Goal: Use online tool/utility: Utilize a website feature to perform a specific function

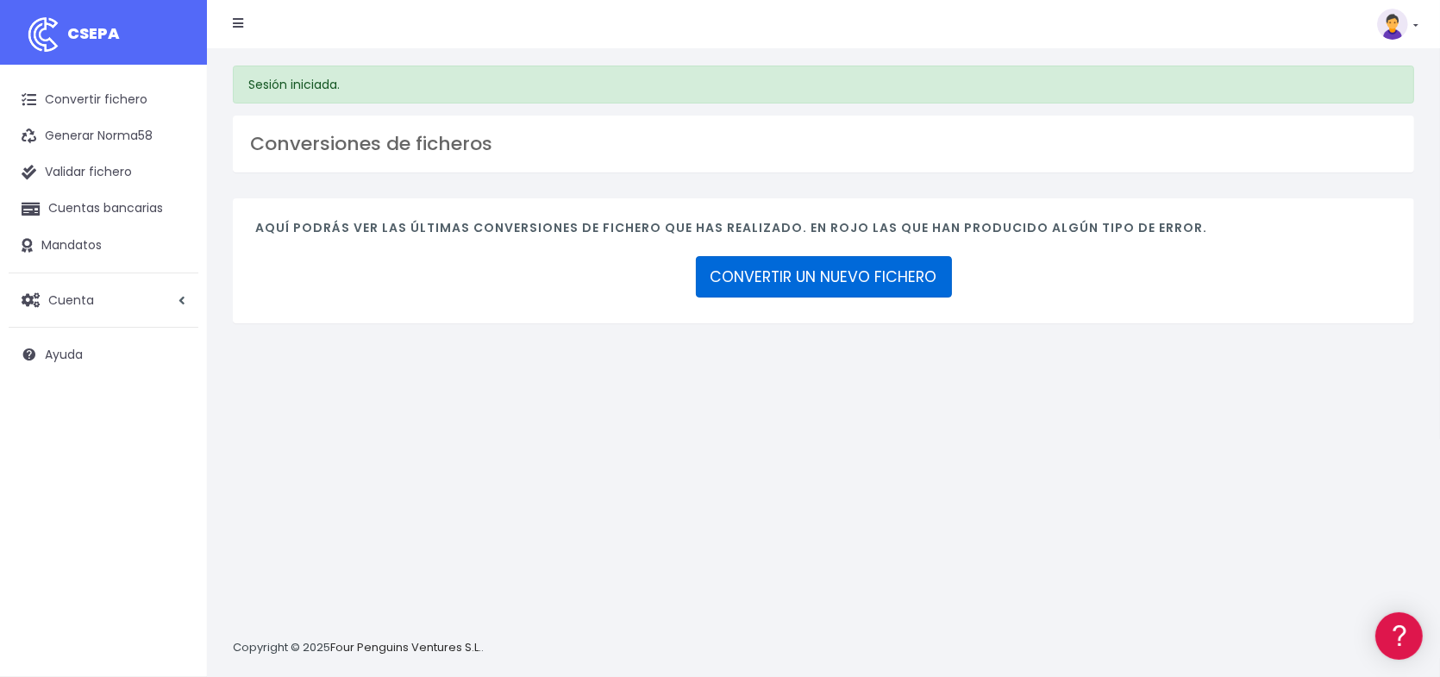
click at [860, 284] on link "CONVERTIR UN NUEVO FICHERO" at bounding box center [824, 276] width 256 height 41
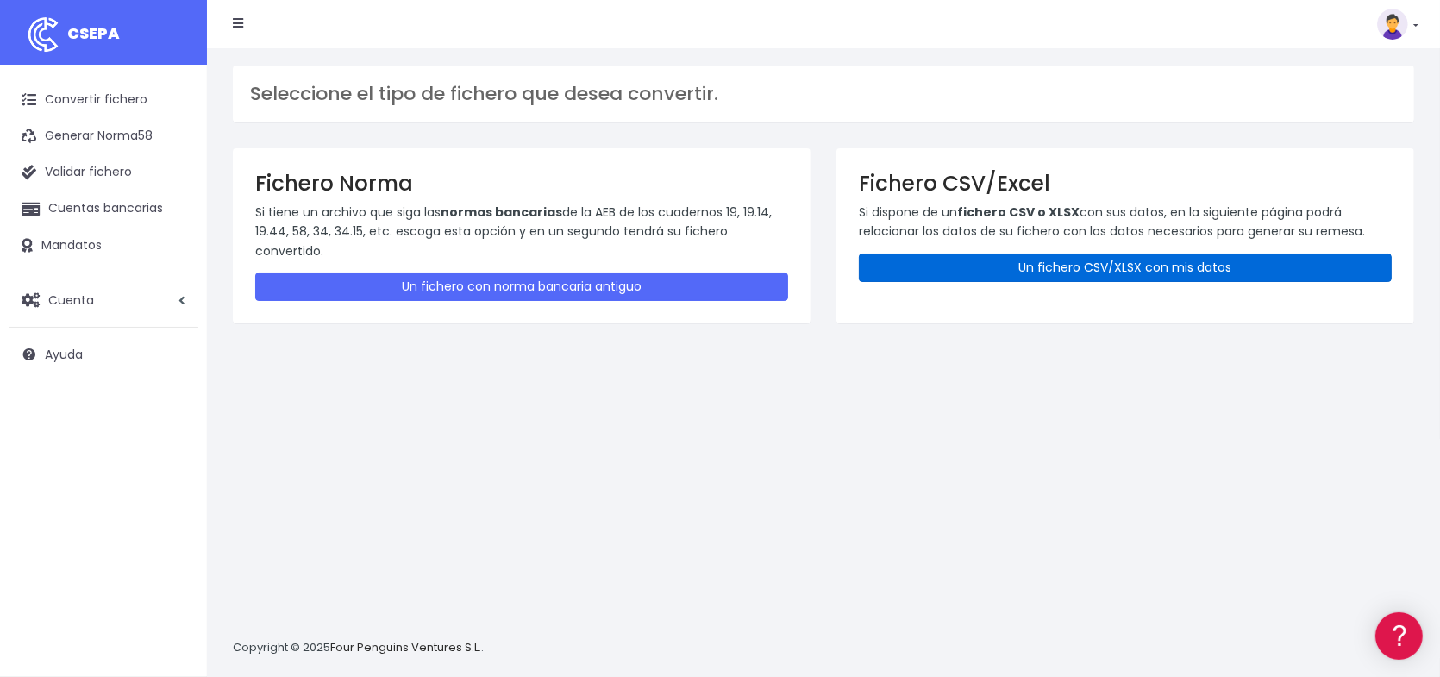
click at [1096, 268] on link "Un fichero CSV/XLSX con mis datos" at bounding box center [1125, 268] width 533 height 28
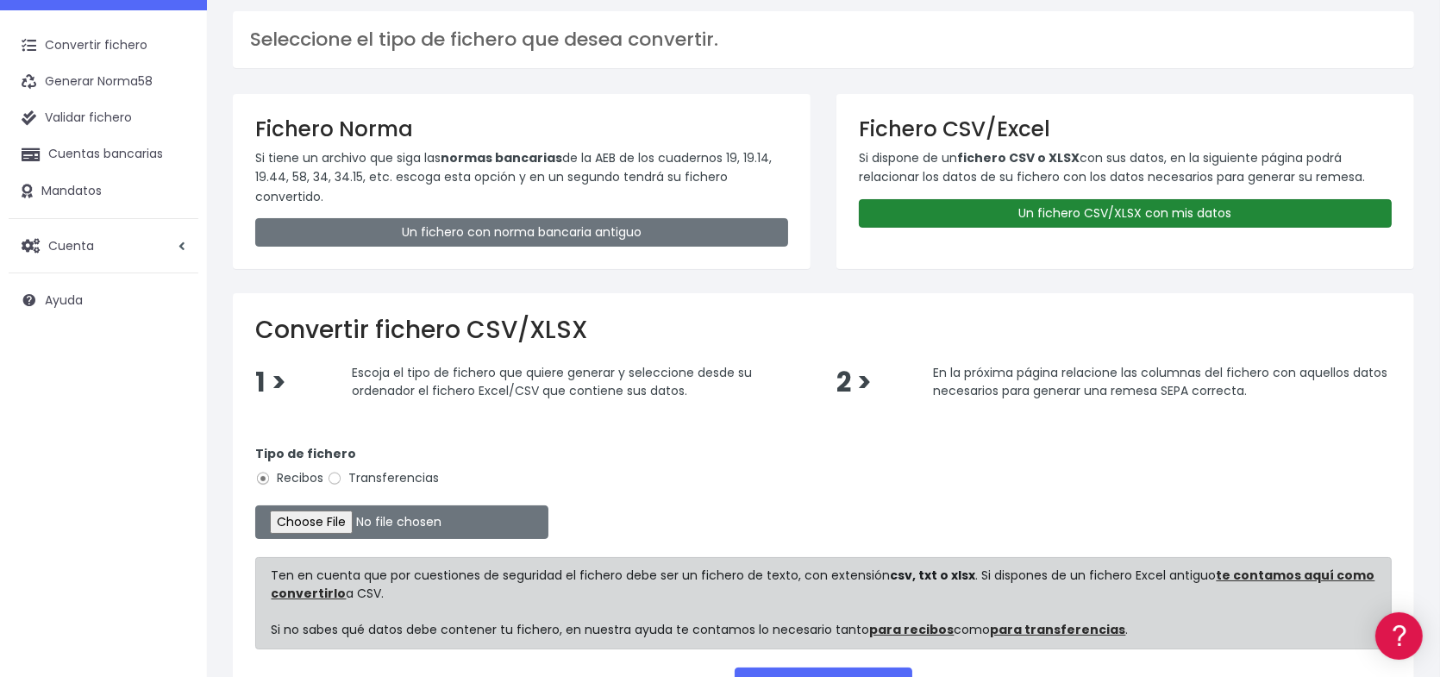
scroll to position [172, 0]
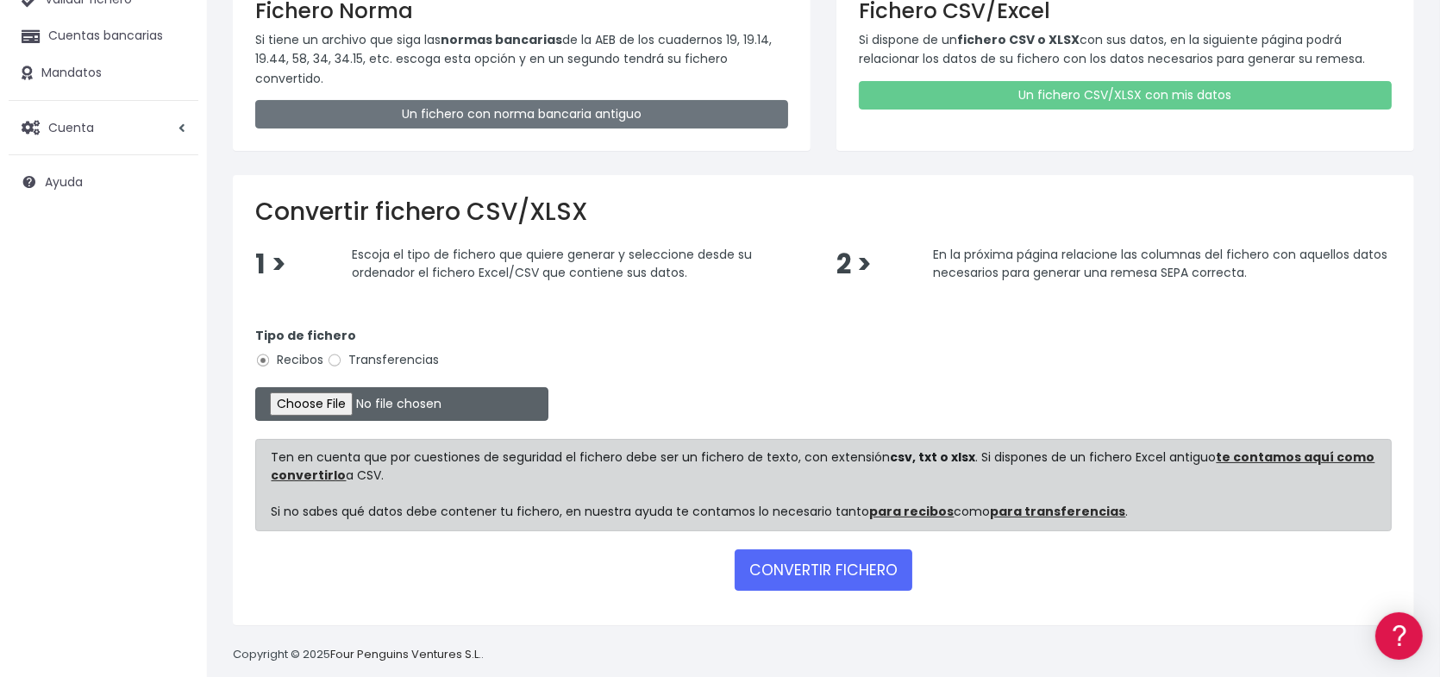
click at [353, 404] on input "file" at bounding box center [401, 404] width 293 height 34
type input "C:\fakepath\Remesa Incidencias Agosto 2.xlsx"
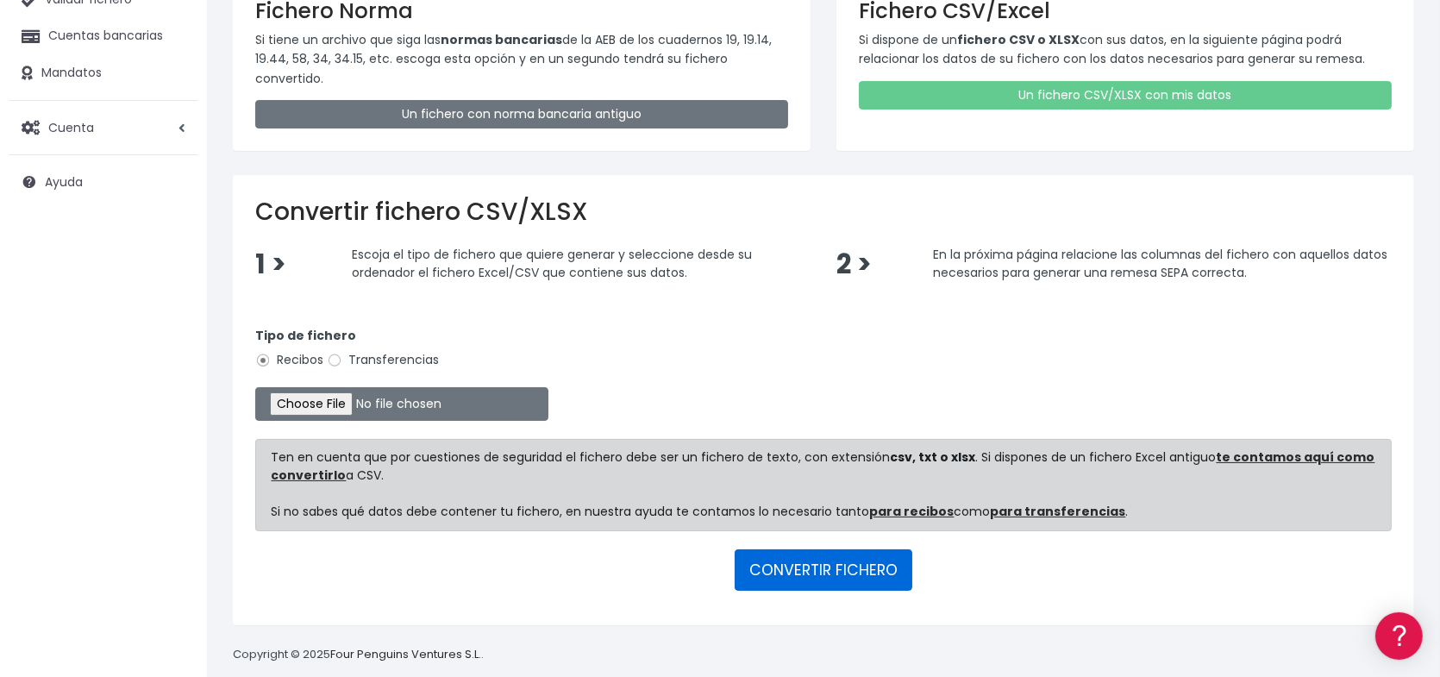
click at [818, 569] on button "CONVERTIR FICHERO" at bounding box center [824, 569] width 178 height 41
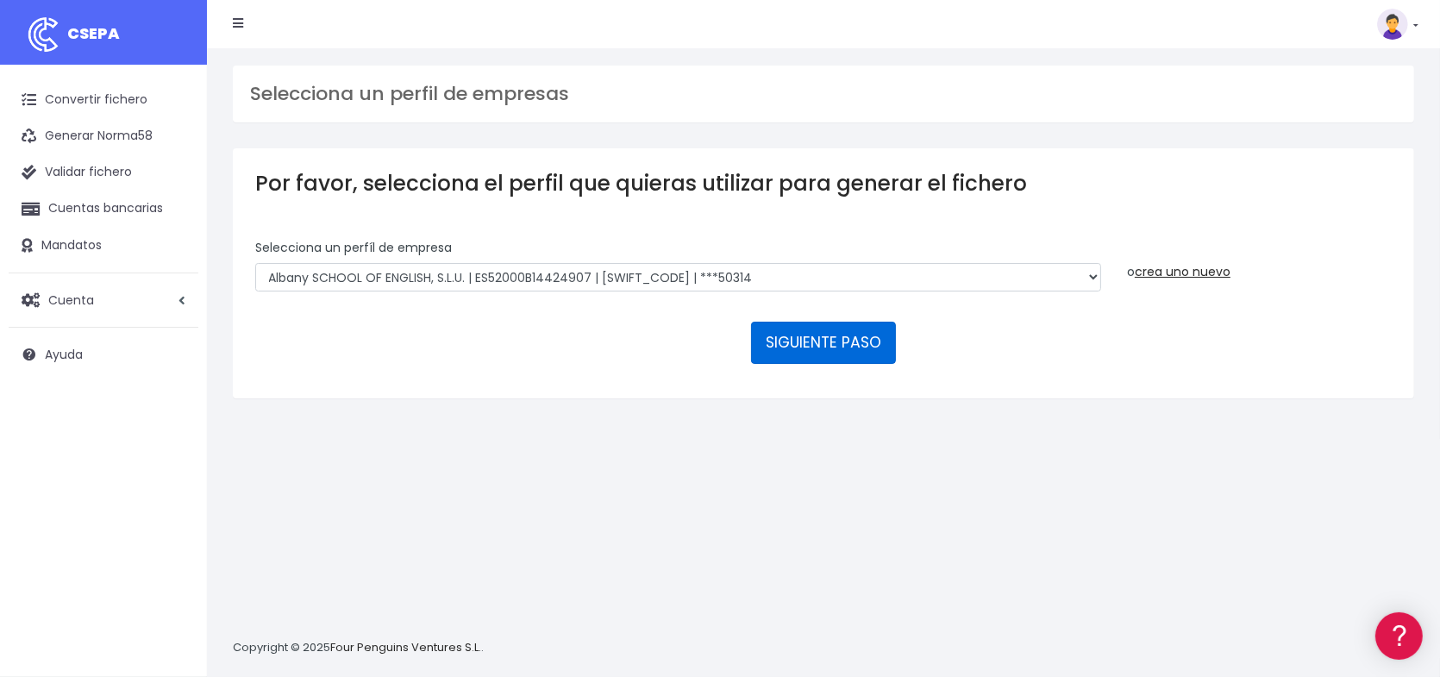
click at [849, 342] on button "SIGUIENTE PASO" at bounding box center [823, 342] width 145 height 41
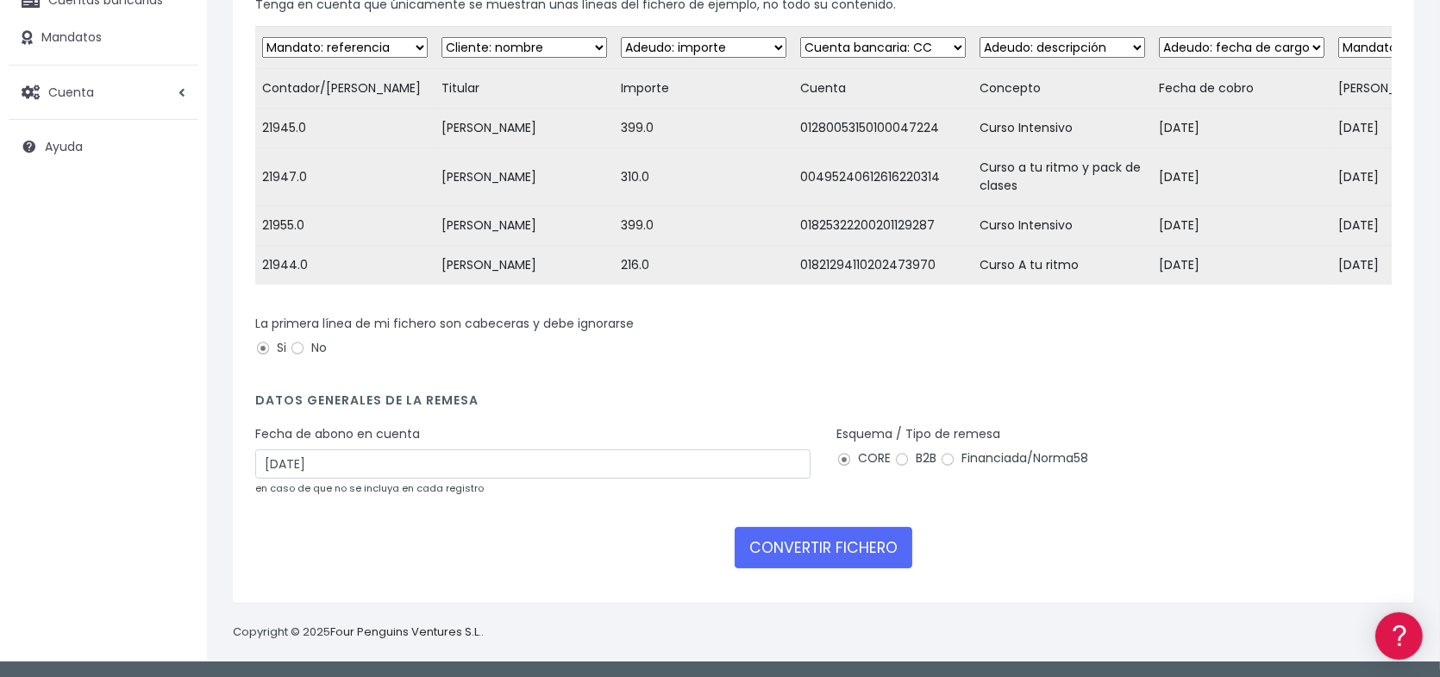
scroll to position [238, 0]
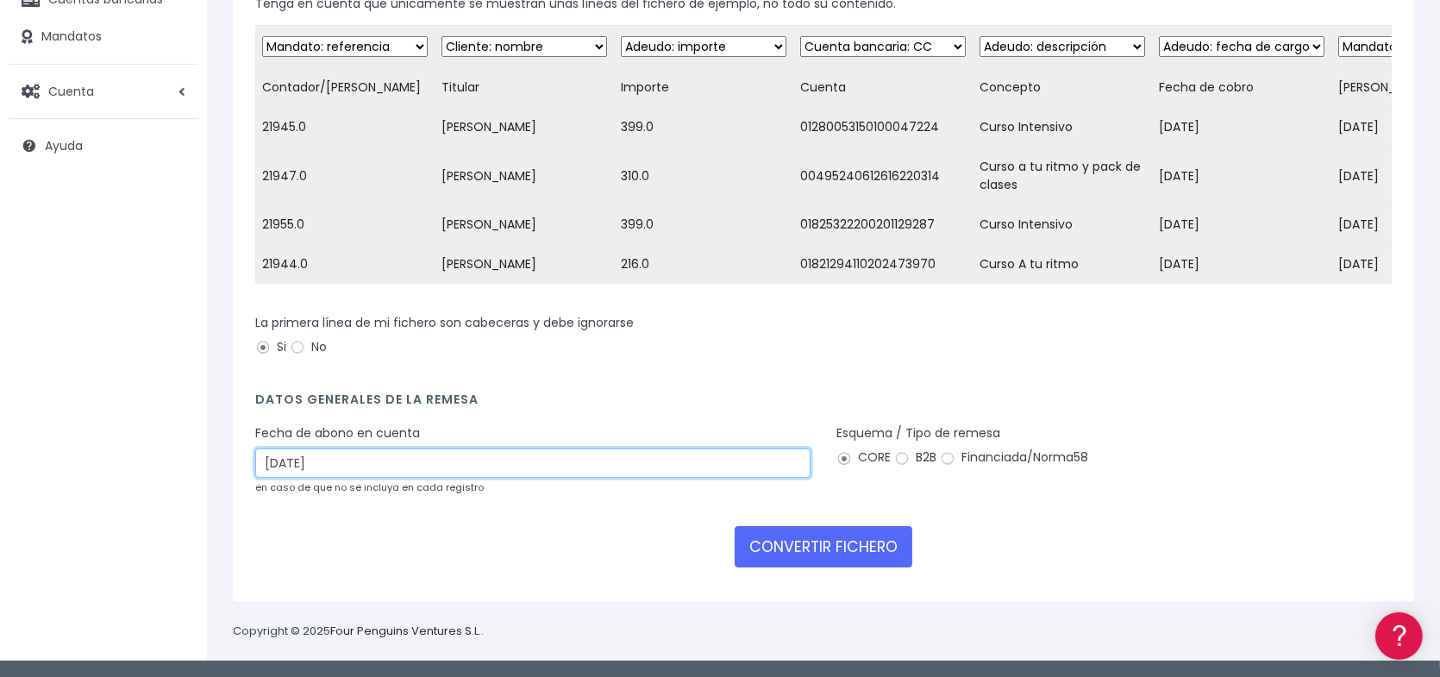
click at [552, 469] on input "13/08/2025" at bounding box center [532, 462] width 555 height 29
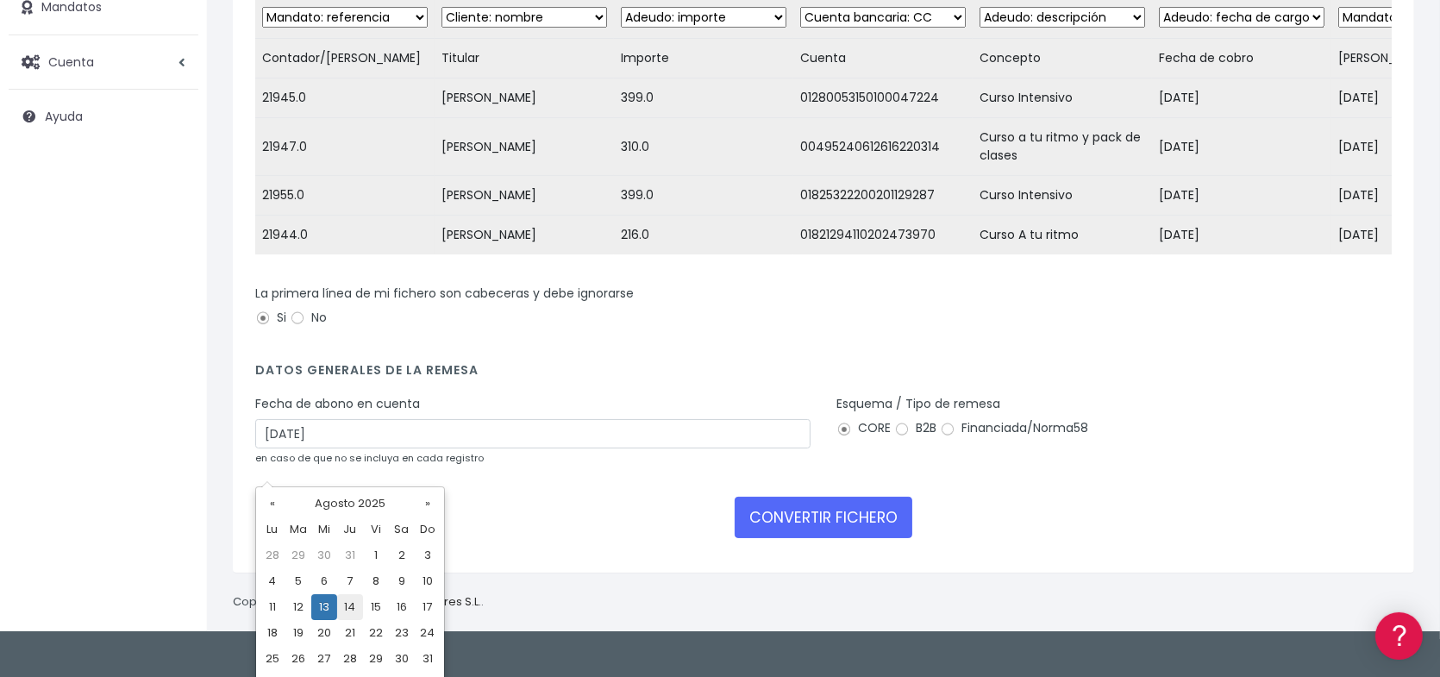
click at [357, 606] on td "14" at bounding box center [350, 607] width 26 height 26
type input "14/08/2025"
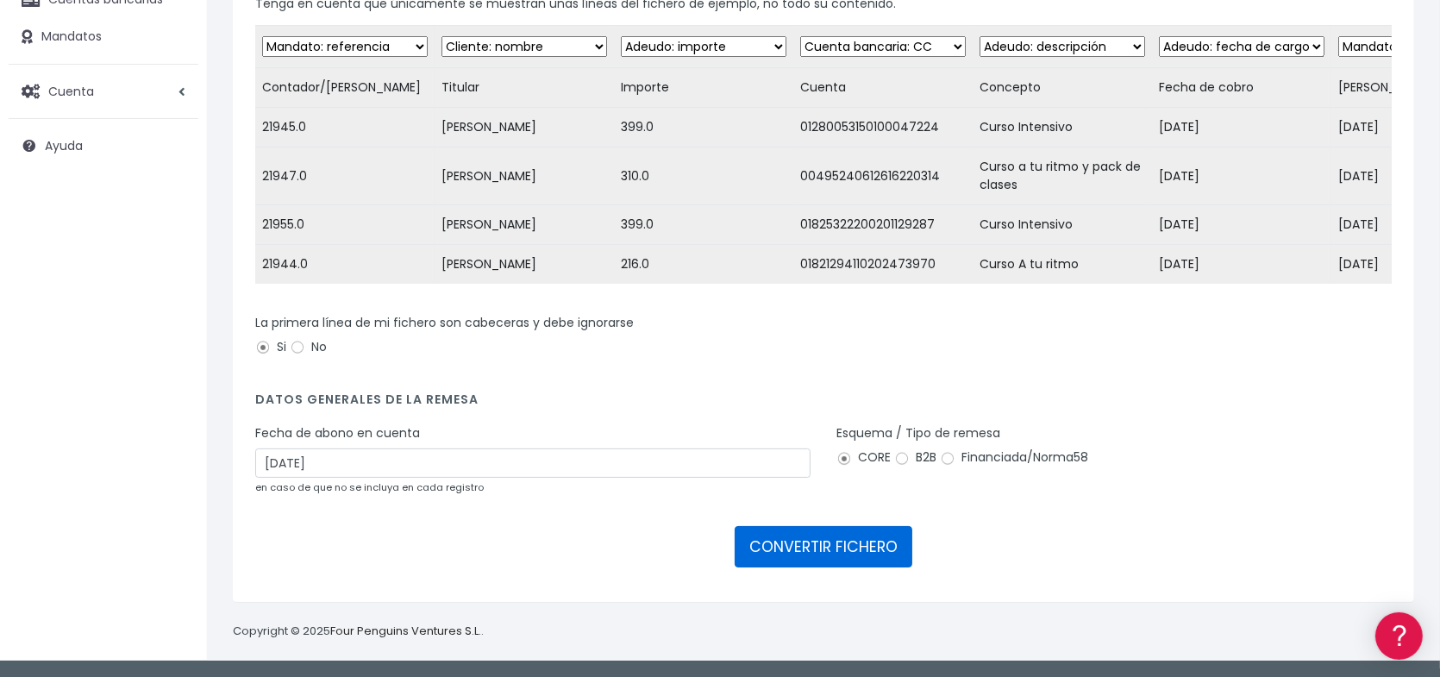
click at [824, 555] on button "CONVERTIR FICHERO" at bounding box center [824, 546] width 178 height 41
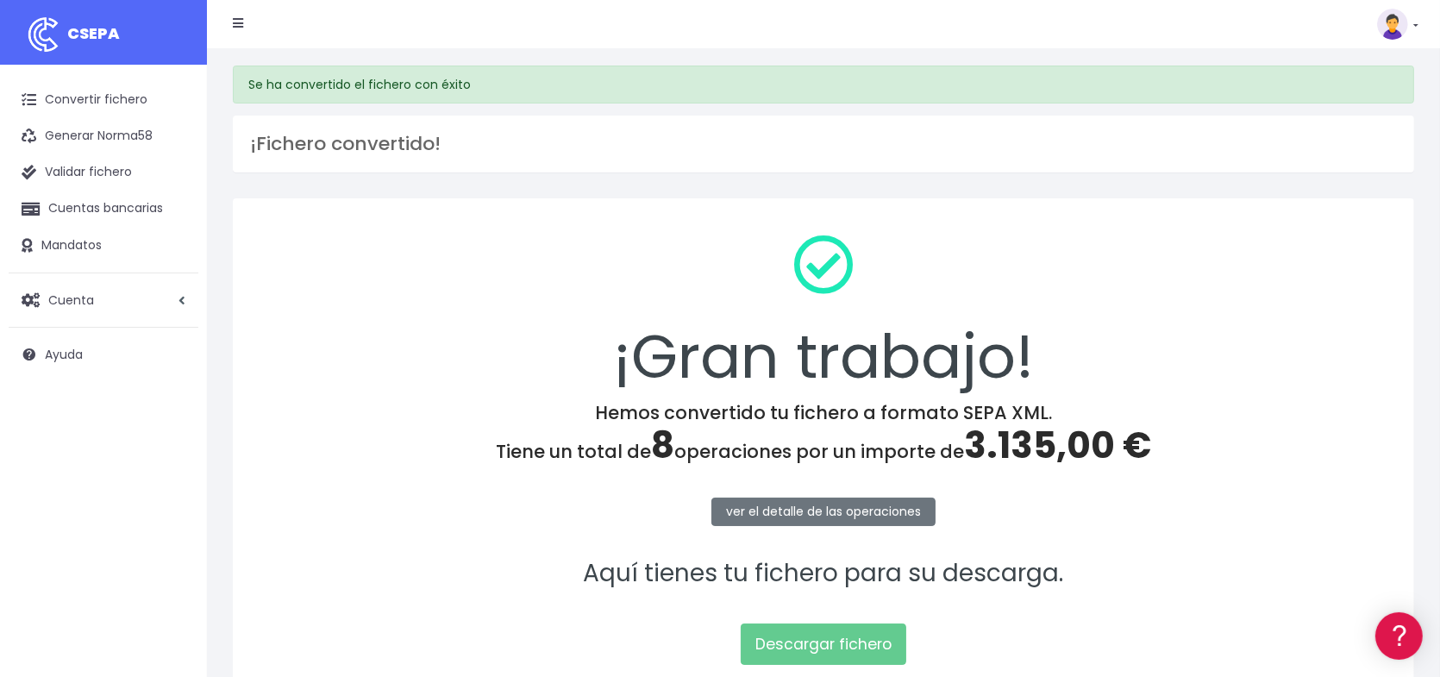
scroll to position [86, 0]
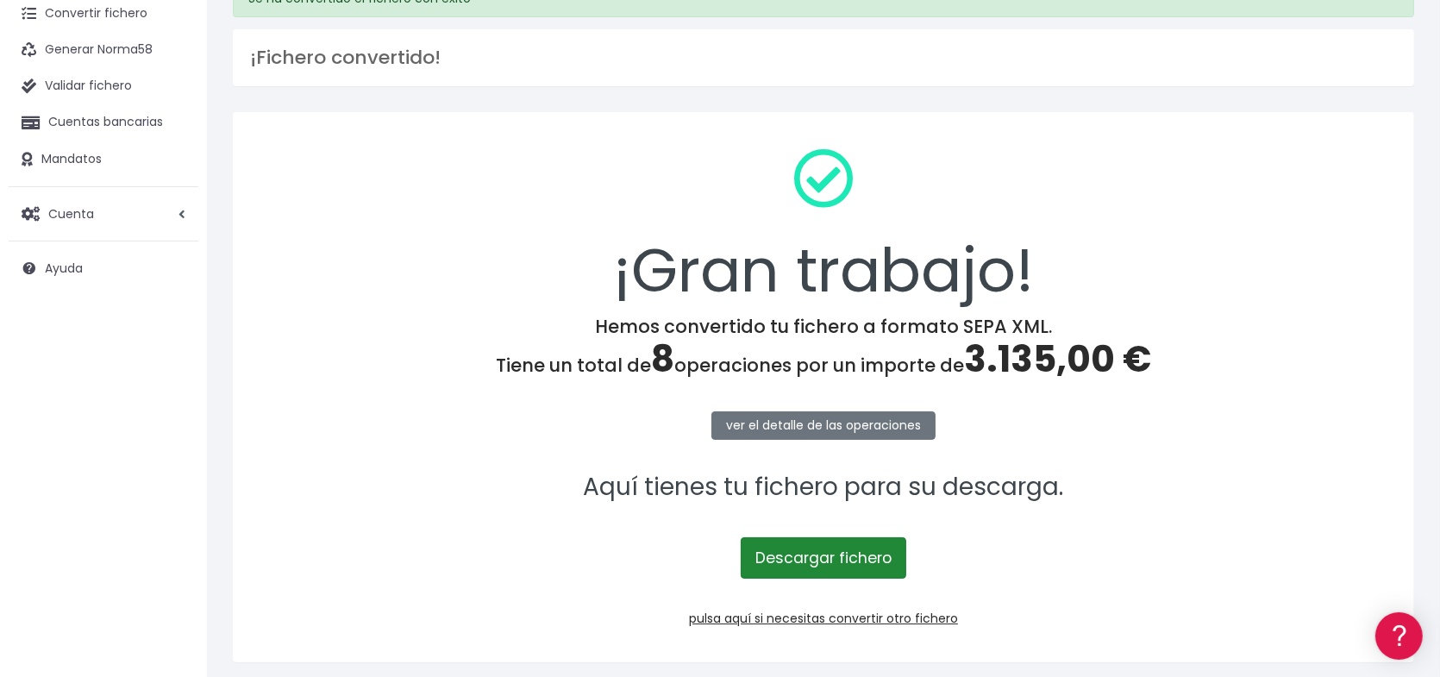
click at [840, 555] on link "Descargar fichero" at bounding box center [824, 557] width 166 height 41
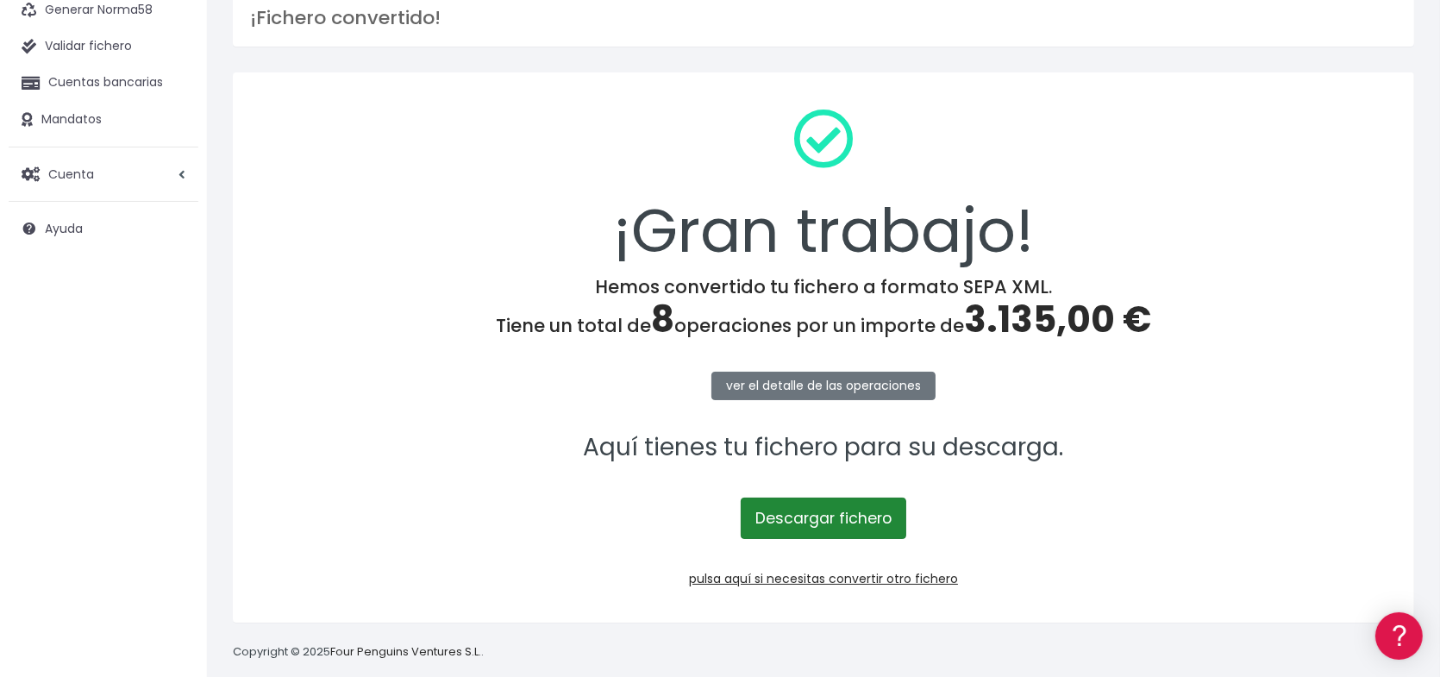
scroll to position [146, 0]
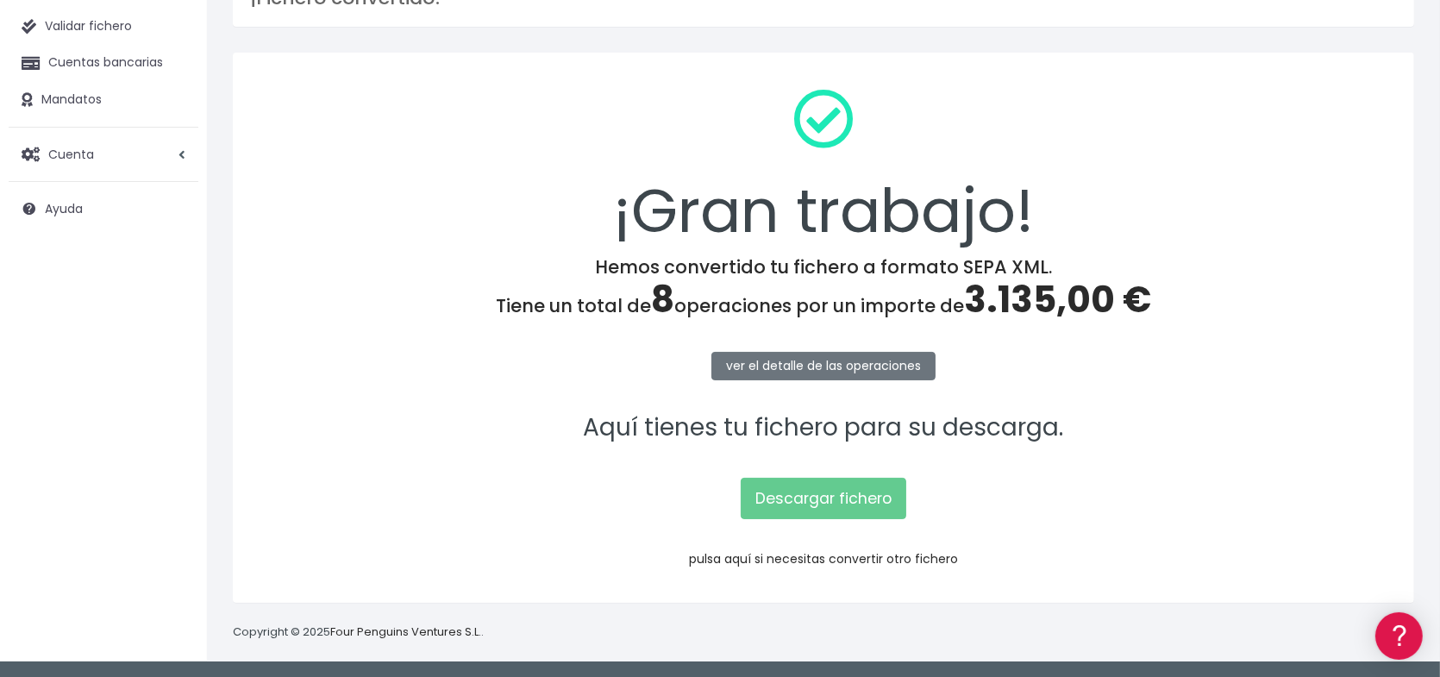
click at [844, 554] on link "pulsa aquí si necesitas convertir otro fichero" at bounding box center [823, 558] width 269 height 17
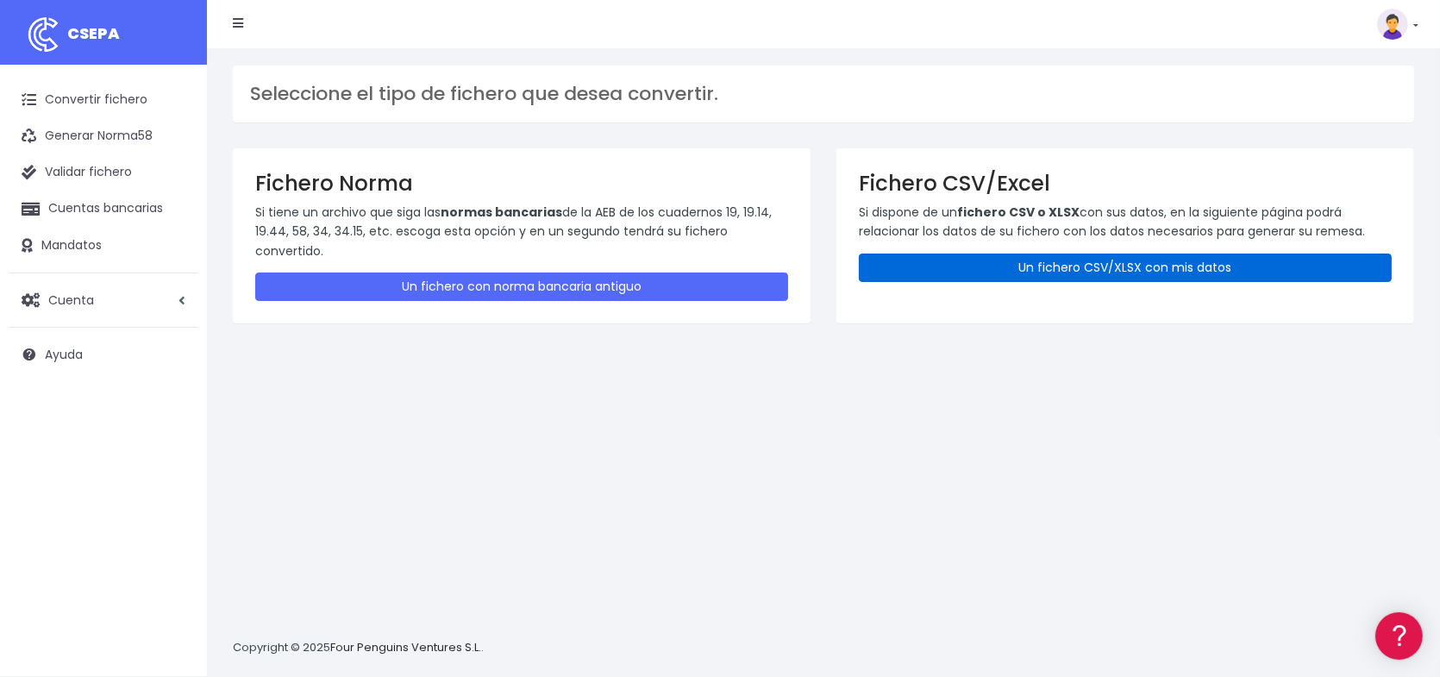
click at [1127, 259] on link "Un fichero CSV/XLSX con mis datos" at bounding box center [1125, 268] width 533 height 28
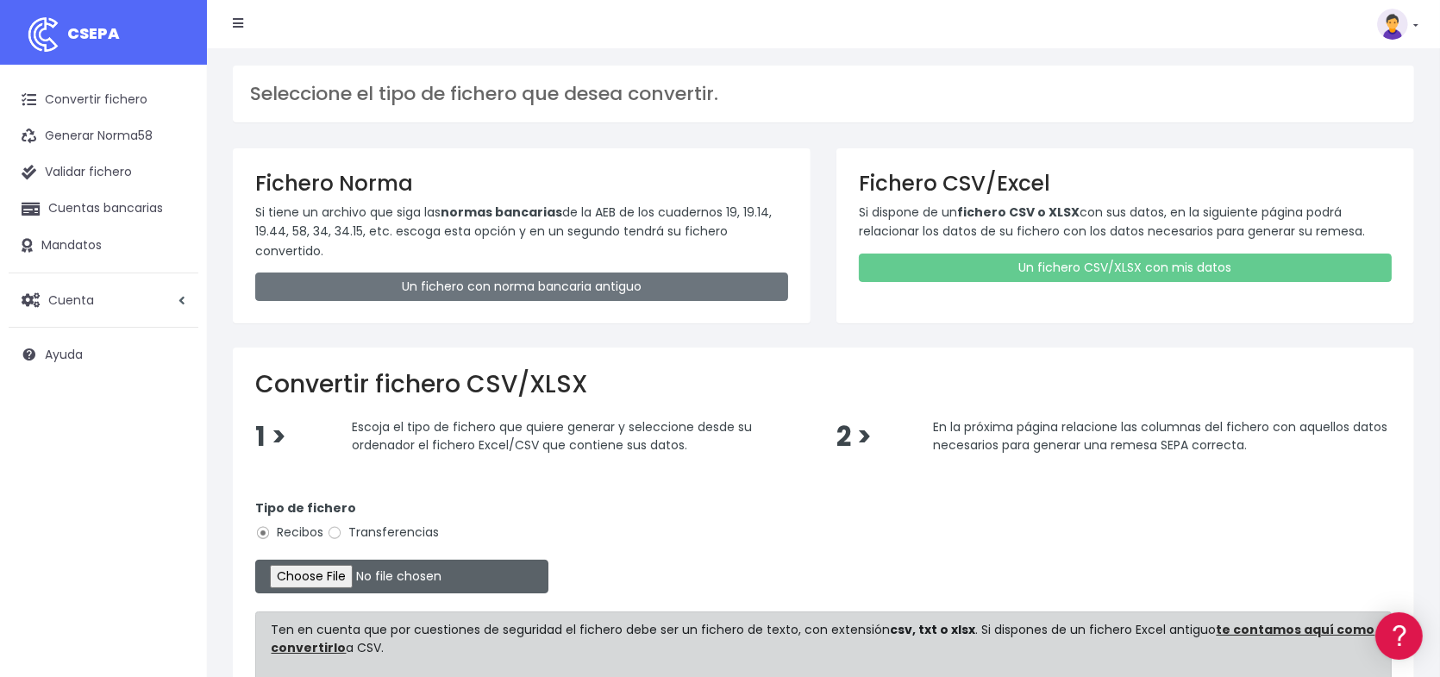
click at [343, 580] on input "file" at bounding box center [401, 577] width 293 height 34
type input "C:\fakepath\Remesa inscripciones 13.xlsx"
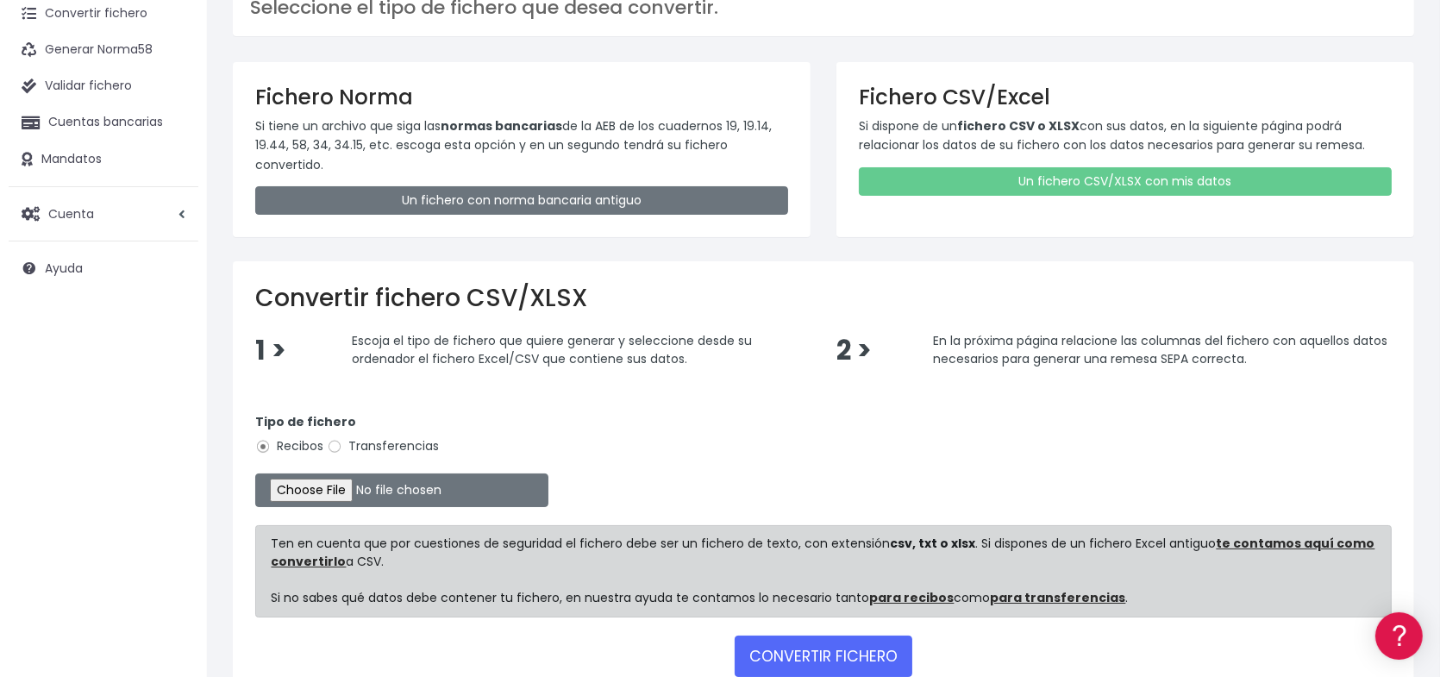
scroll to position [172, 0]
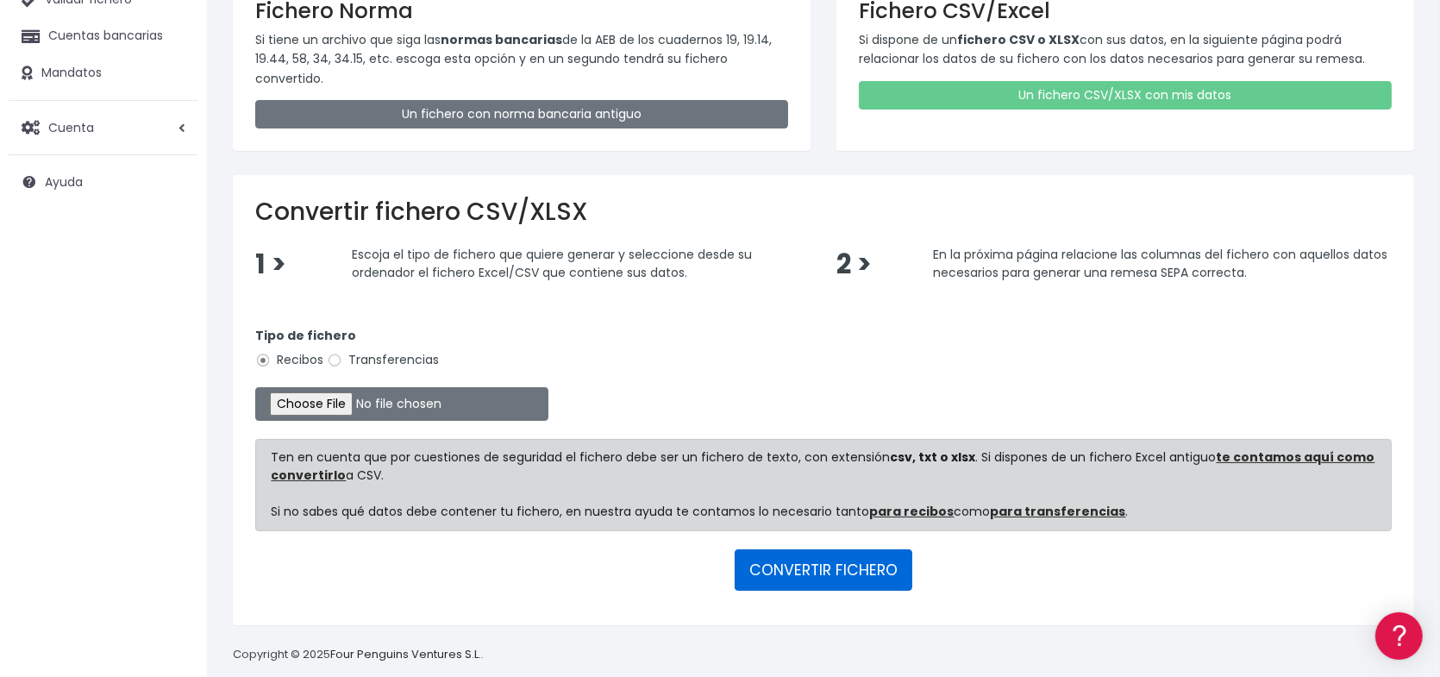
click at [802, 571] on button "CONVERTIR FICHERO" at bounding box center [824, 569] width 178 height 41
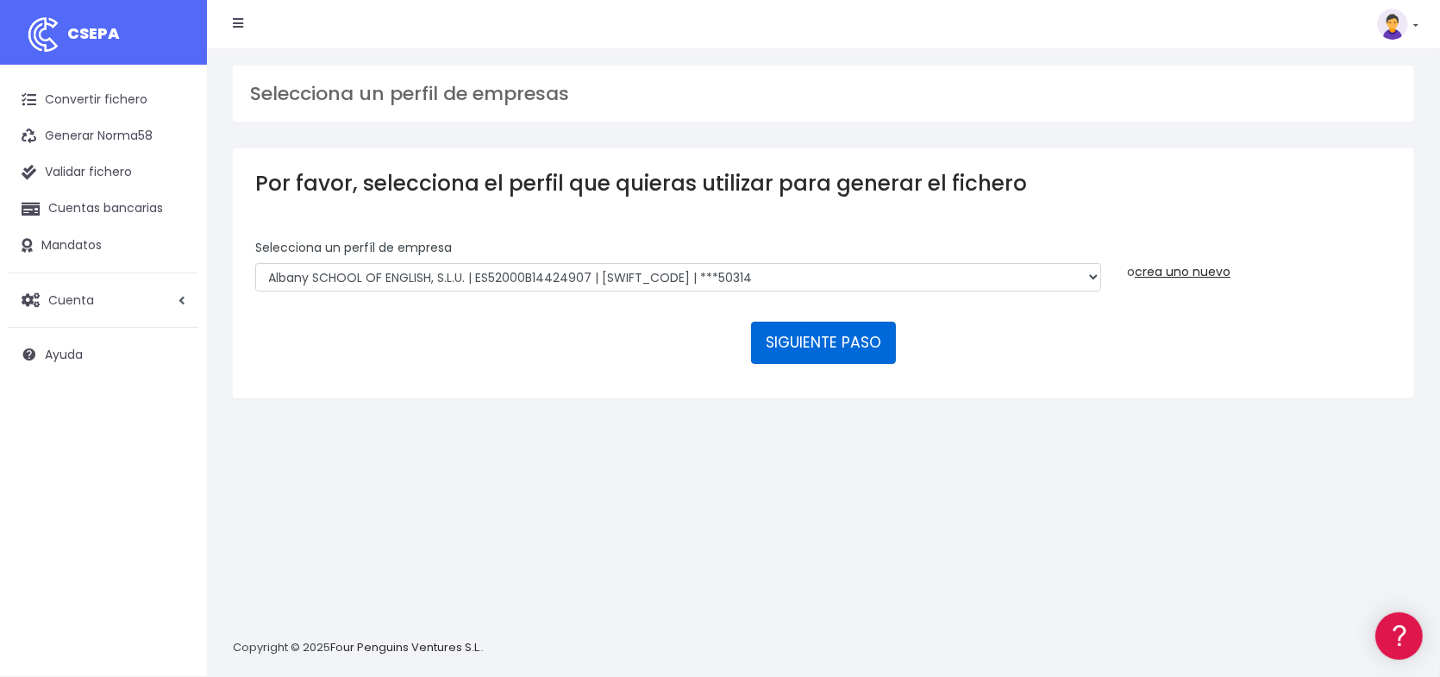
click at [836, 344] on button "SIGUIENTE PASO" at bounding box center [823, 342] width 145 height 41
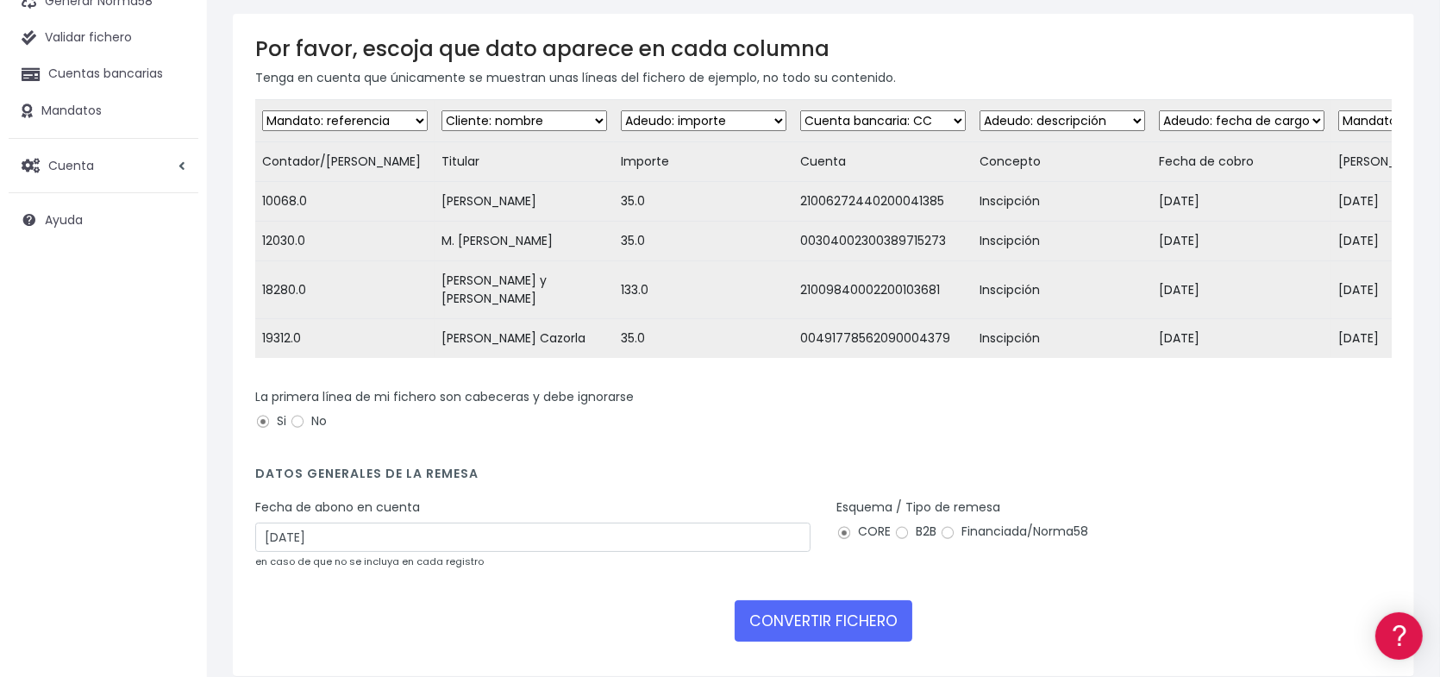
scroll to position [172, 0]
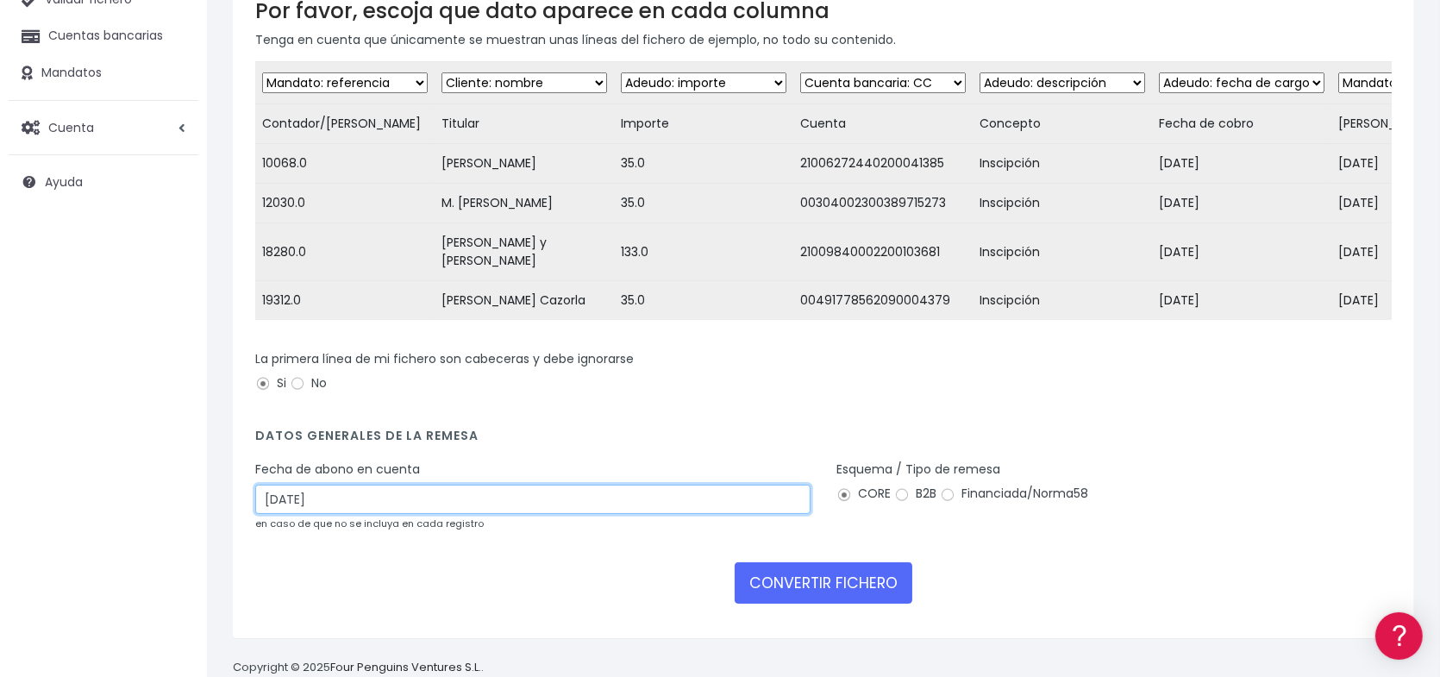
click at [451, 508] on input "13/08/2025" at bounding box center [532, 499] width 555 height 29
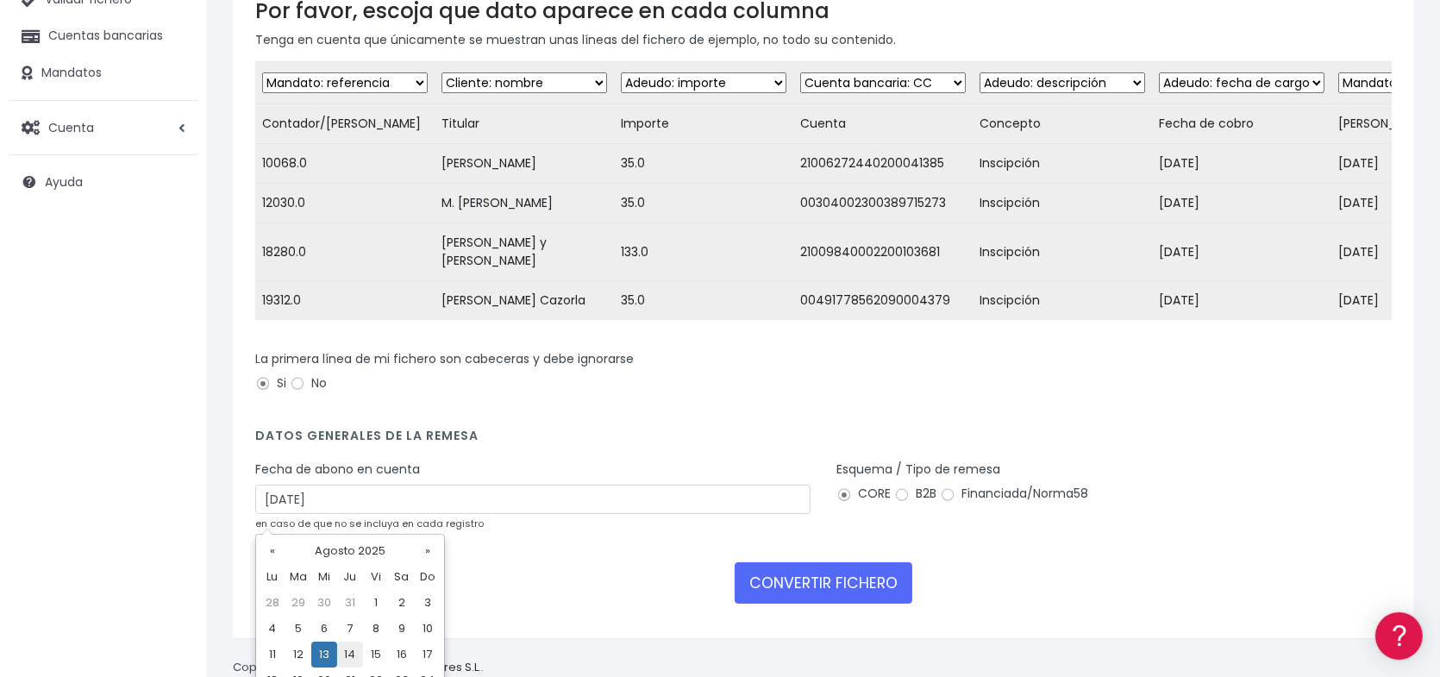
click at [353, 659] on td "14" at bounding box center [350, 655] width 26 height 26
type input "14/08/2025"
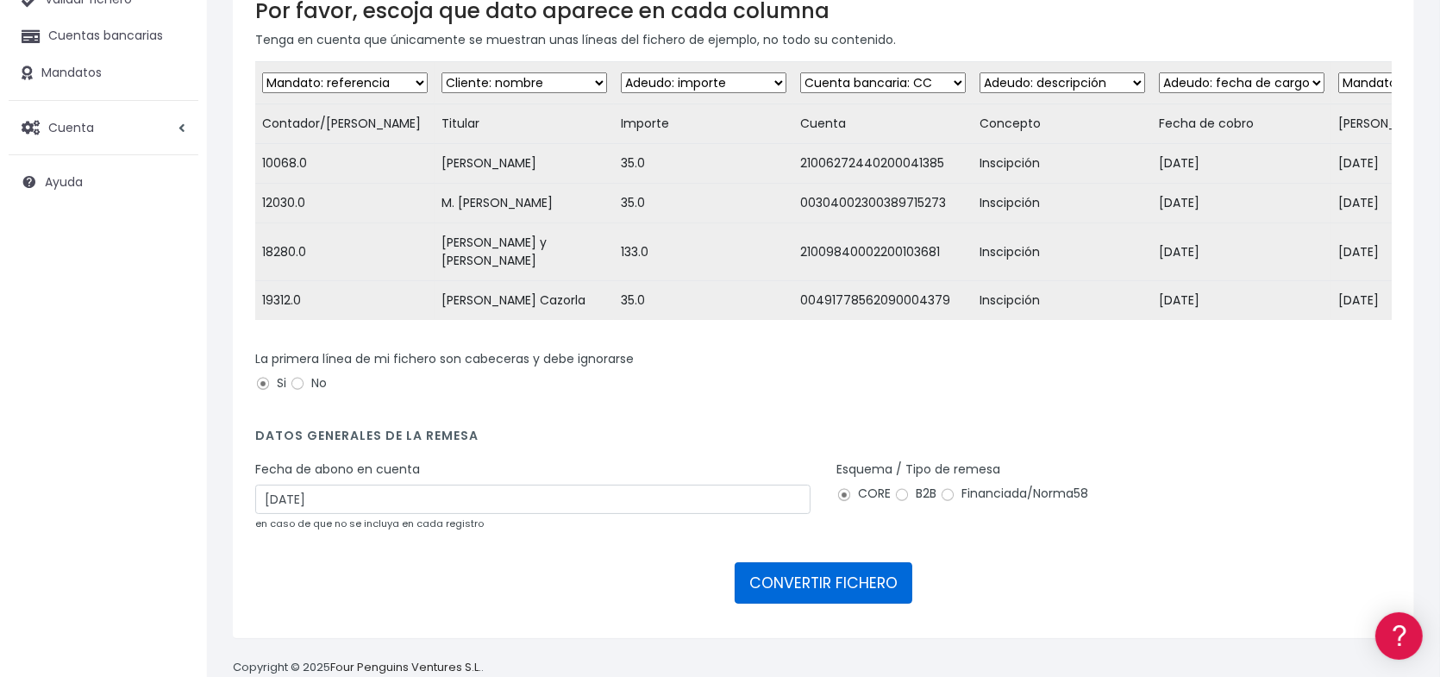
click at [856, 596] on button "CONVERTIR FICHERO" at bounding box center [824, 582] width 178 height 41
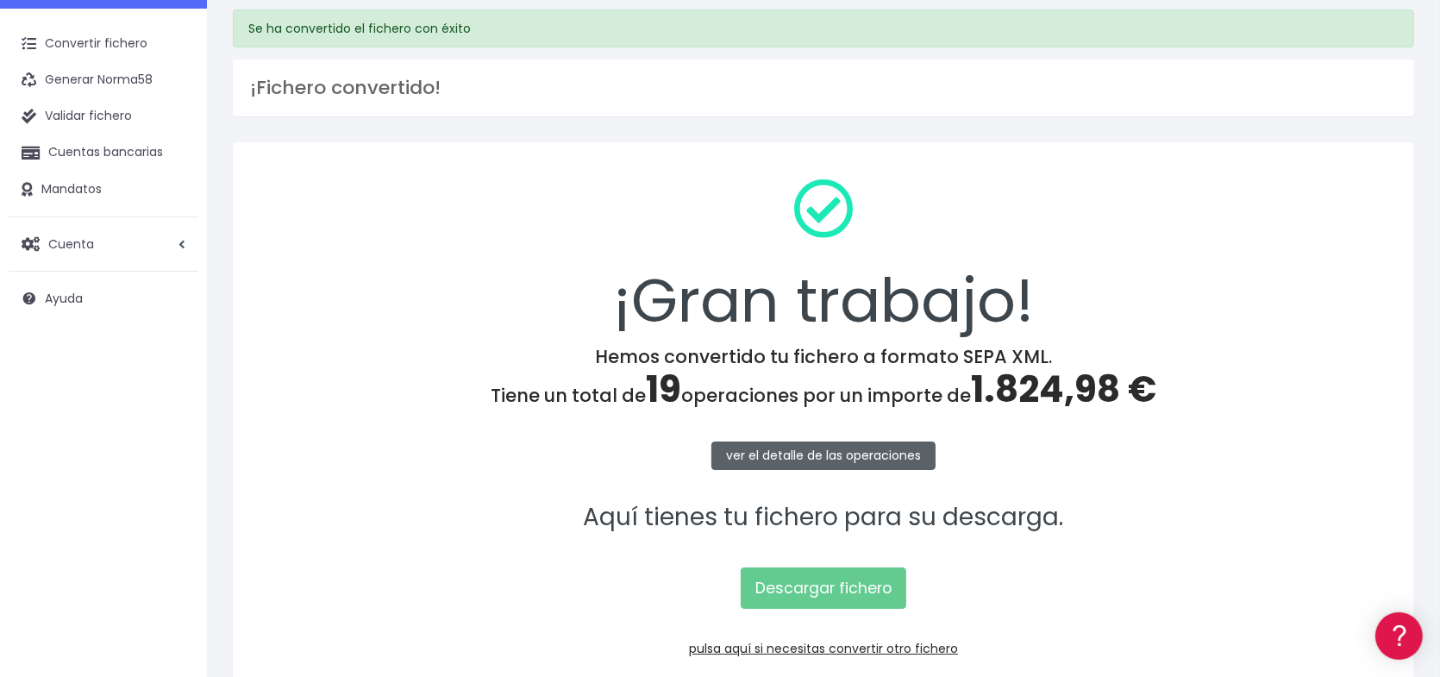
scroll to position [146, 0]
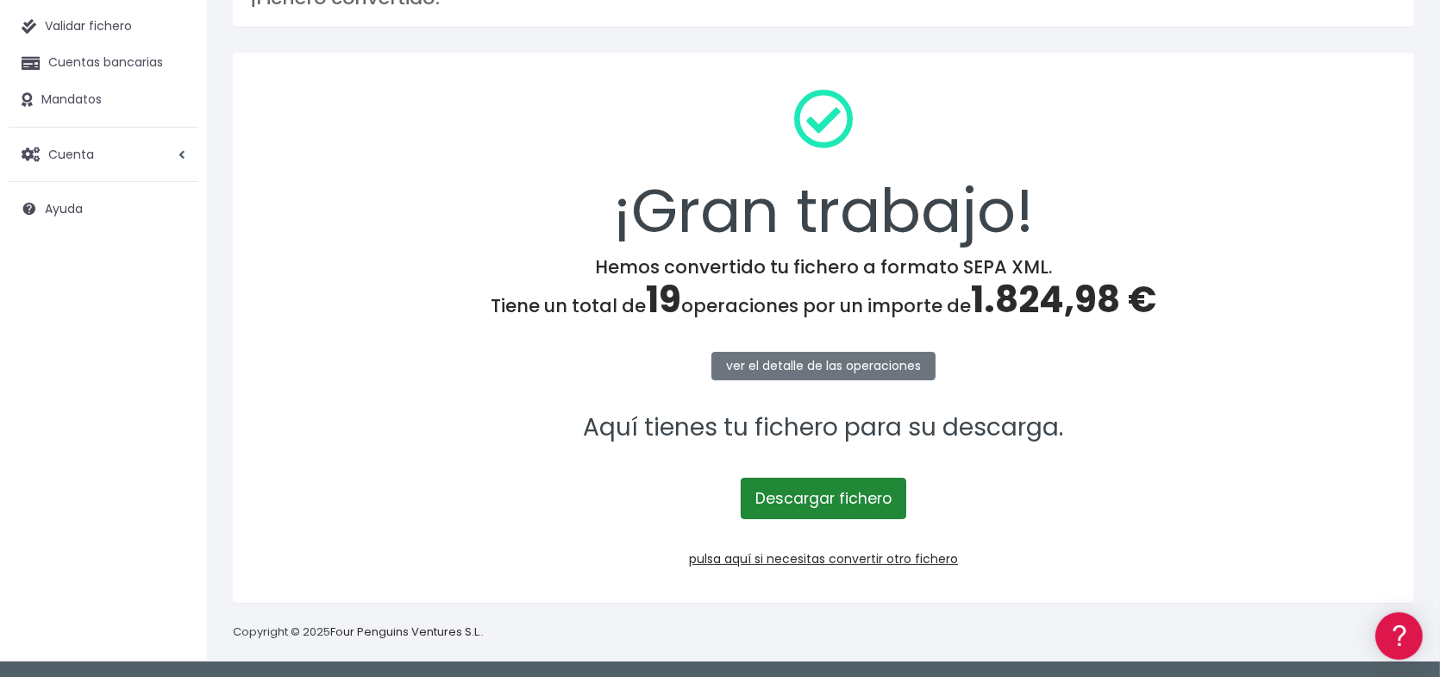
click at [860, 497] on link "Descargar fichero" at bounding box center [824, 498] width 166 height 41
